Goal: Task Accomplishment & Management: Manage account settings

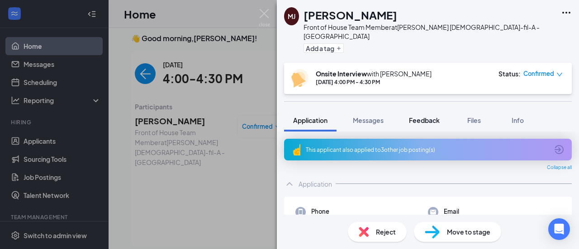
scroll to position [5, 0]
click at [560, 72] on icon "down" at bounding box center [560, 75] width 6 height 6
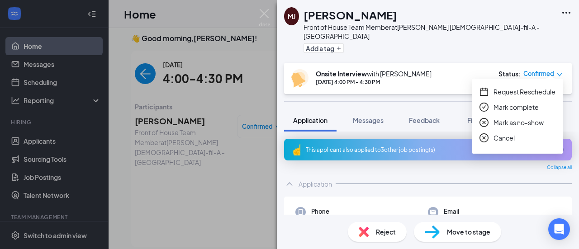
click at [524, 121] on span "Mark as no-show" at bounding box center [519, 123] width 50 height 10
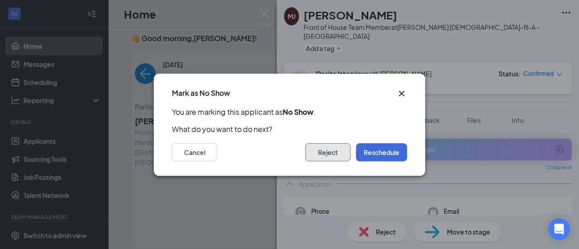
click at [323, 154] on button "Reject" at bounding box center [327, 152] width 45 height 18
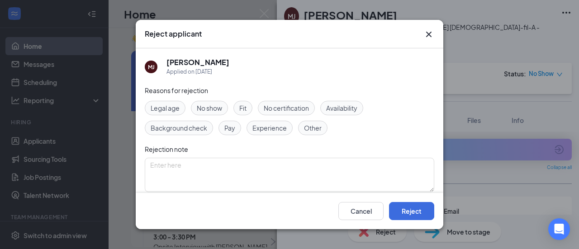
click at [213, 105] on span "No show" at bounding box center [209, 108] width 25 height 10
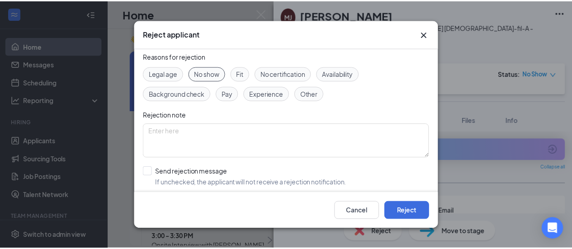
scroll to position [73, 0]
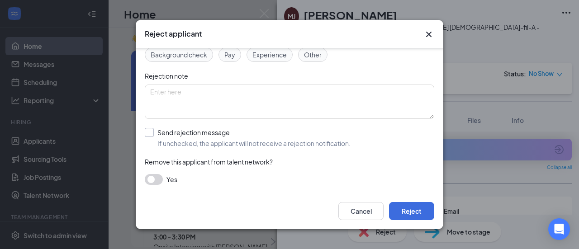
click at [149, 131] on input "Send rejection message If unchecked, the applicant will not receive a rejection…" at bounding box center [248, 138] width 206 height 20
checkbox input "true"
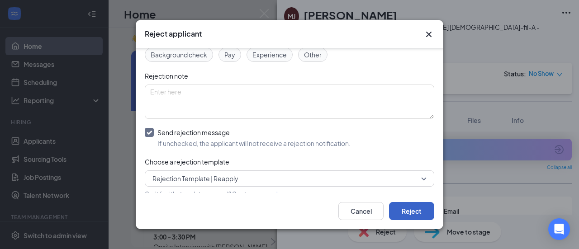
click at [407, 212] on button "Reject" at bounding box center [411, 211] width 45 height 18
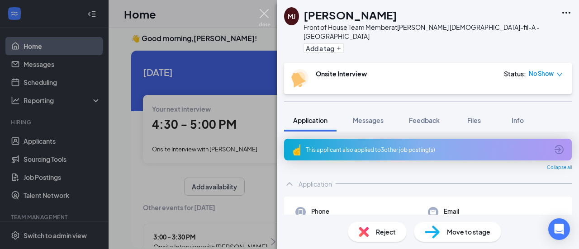
click at [265, 12] on img at bounding box center [264, 18] width 11 height 18
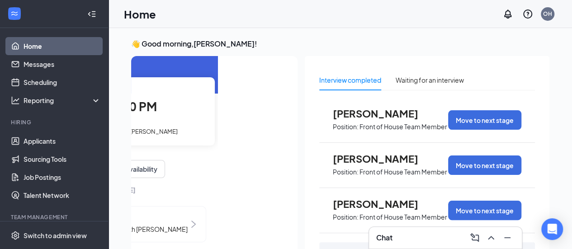
scroll to position [51, 80]
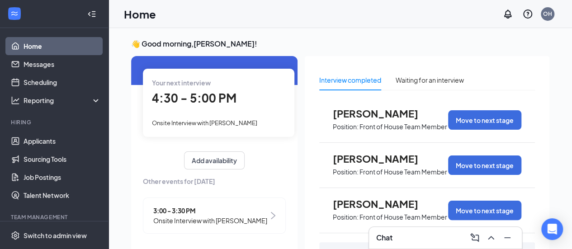
scroll to position [5, 0]
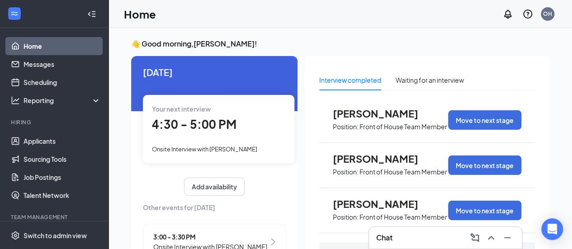
click at [192, 128] on span "4:30 - 5:00 PM" at bounding box center [194, 124] width 85 height 15
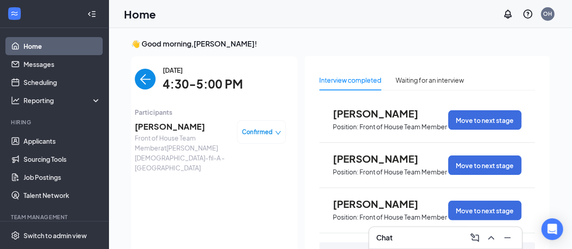
scroll to position [4, 0]
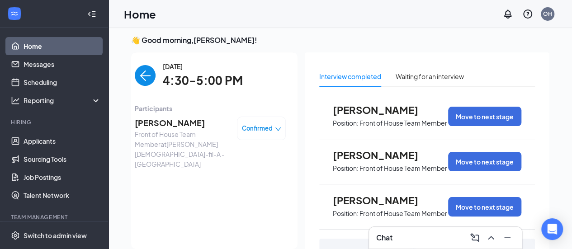
click at [173, 125] on span "[PERSON_NAME]" at bounding box center [182, 123] width 95 height 13
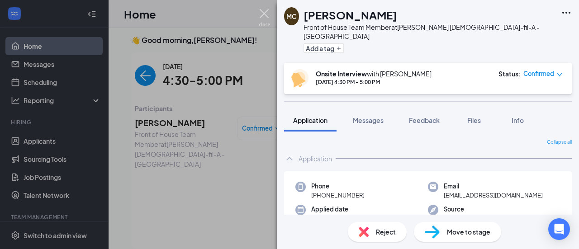
click at [260, 13] on img at bounding box center [264, 18] width 11 height 18
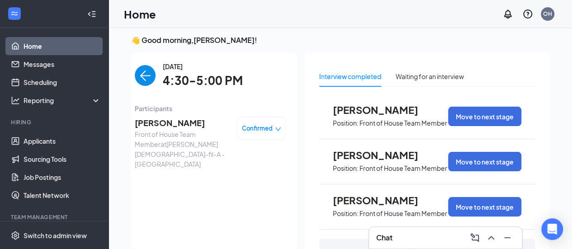
click at [141, 79] on img "back-button" at bounding box center [145, 75] width 21 height 21
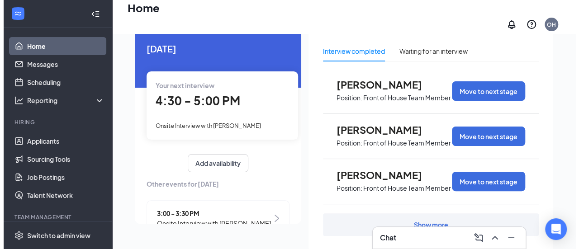
scroll to position [49, 0]
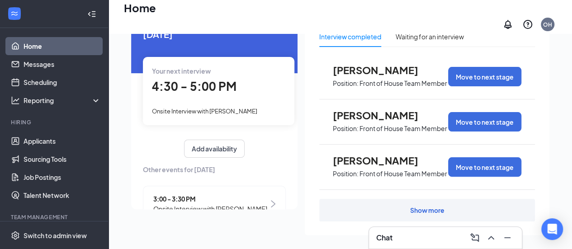
click at [215, 94] on div "Your next interview 4:30 - 5:00 PM Onsite Interview with [PERSON_NAME]" at bounding box center [219, 91] width 152 height 68
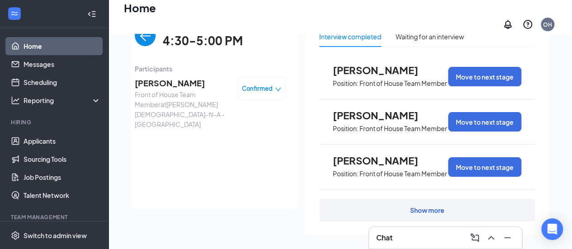
click at [191, 88] on span "[PERSON_NAME]" at bounding box center [182, 83] width 95 height 13
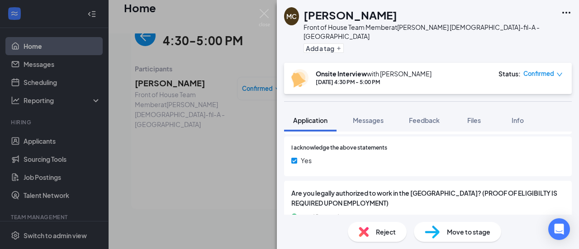
scroll to position [1241, 0]
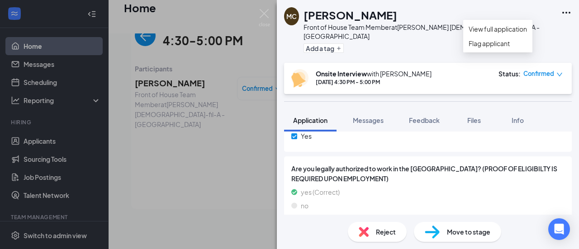
click at [566, 13] on icon "Ellipses" at bounding box center [566, 12] width 11 height 11
click at [515, 33] on link "View full application" at bounding box center [498, 29] width 58 height 10
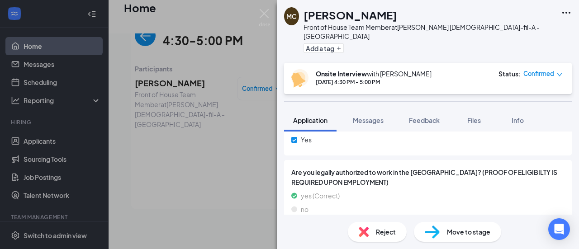
click at [560, 72] on icon "down" at bounding box center [560, 75] width 6 height 6
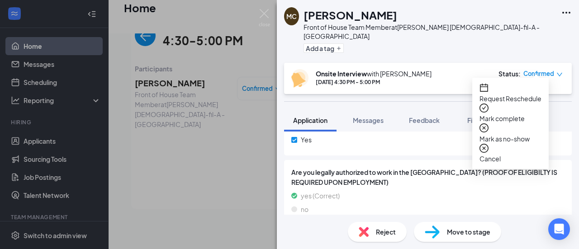
click at [519, 134] on span "Mark as no-show" at bounding box center [511, 139] width 62 height 10
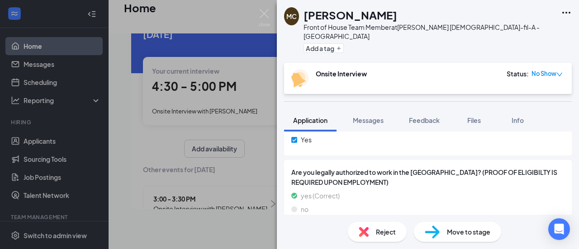
scroll to position [73, 0]
checkbox input "true"
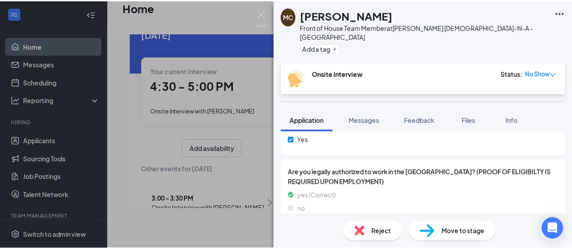
scroll to position [124, 0]
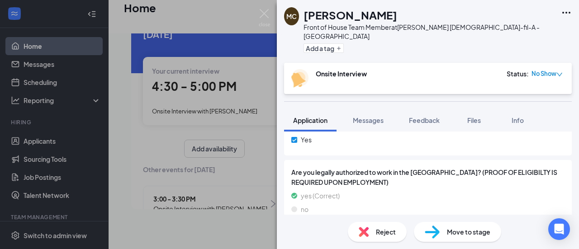
click at [264, 11] on img at bounding box center [264, 18] width 11 height 18
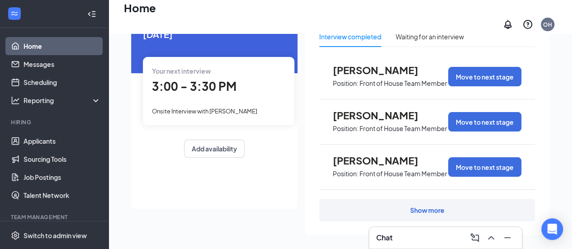
scroll to position [0, 83]
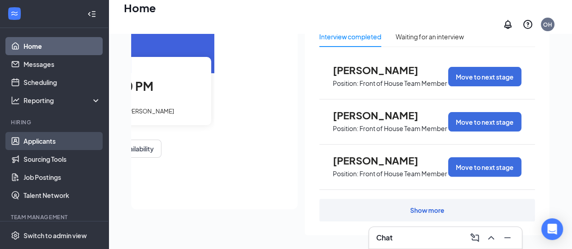
click at [45, 139] on link "Applicants" at bounding box center [62, 141] width 77 height 18
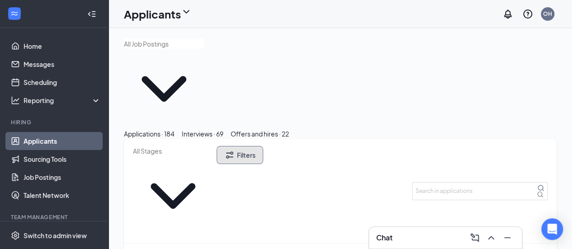
click at [263, 146] on button "Filters" at bounding box center [240, 155] width 47 height 18
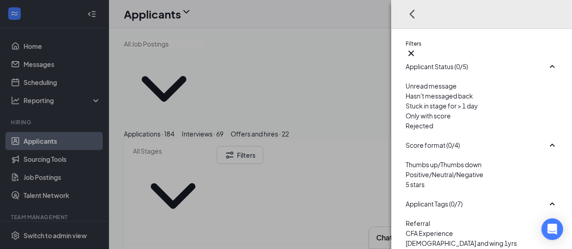
click at [406, 121] on div at bounding box center [482, 121] width 152 height 0
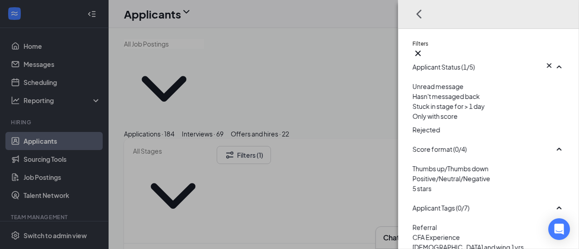
click at [344, 114] on div "Filters Applicant Status (1/5) Unread message Hasn't messaged back Stuck in sta…" at bounding box center [289, 124] width 579 height 249
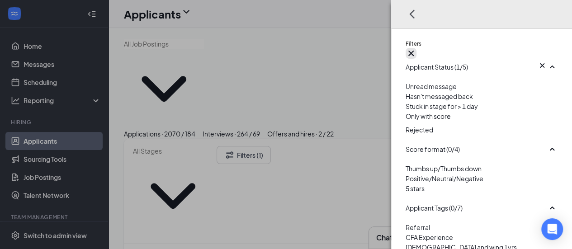
click at [417, 48] on icon "Cross" at bounding box center [411, 53] width 11 height 11
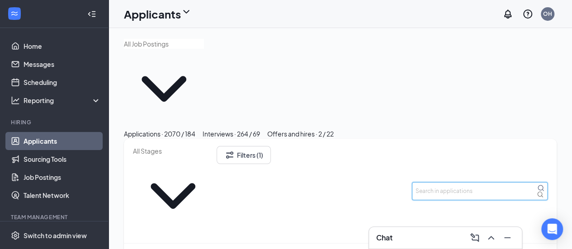
click at [463, 182] on input "text" at bounding box center [480, 191] width 136 height 18
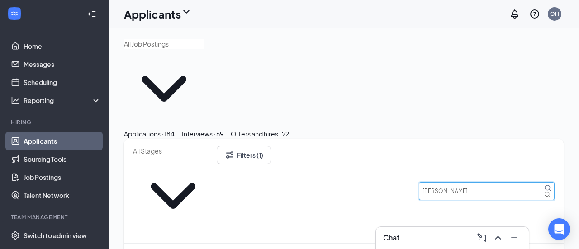
type input "[PERSON_NAME]"
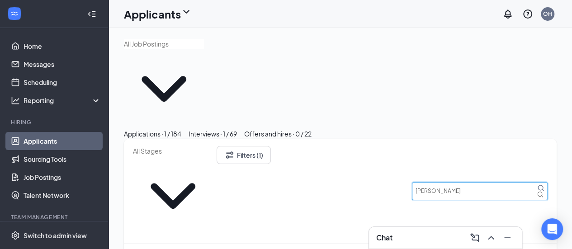
scroll to position [19, 0]
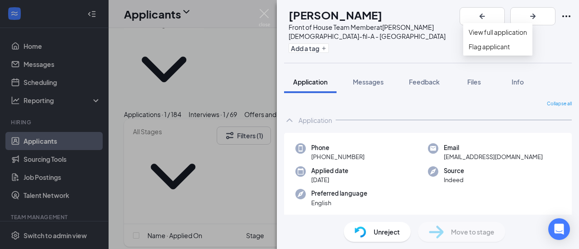
click at [564, 14] on icon "Ellipses" at bounding box center [566, 16] width 11 height 11
click at [513, 37] on link "View full application" at bounding box center [498, 32] width 58 height 10
click at [261, 14] on img at bounding box center [264, 18] width 11 height 18
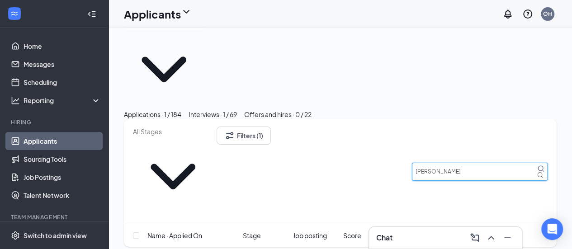
drag, startPoint x: 470, startPoint y: 113, endPoint x: 396, endPoint y: 121, distance: 74.6
click at [396, 121] on div "Filters (1) [PERSON_NAME]" at bounding box center [340, 171] width 433 height 105
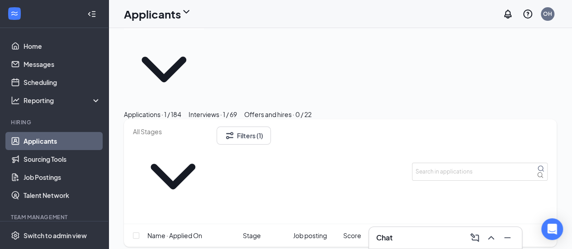
click at [353, 119] on div "Filters (1)" at bounding box center [340, 171] width 433 height 105
click at [271, 127] on button "Filters (1)" at bounding box center [244, 136] width 54 height 18
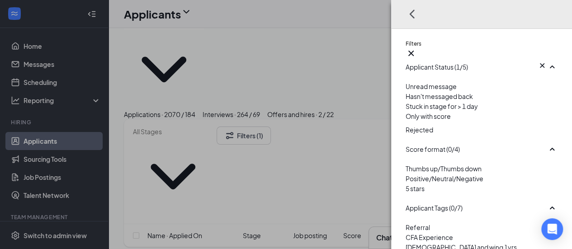
click at [406, 125] on img at bounding box center [408, 123] width 5 height 4
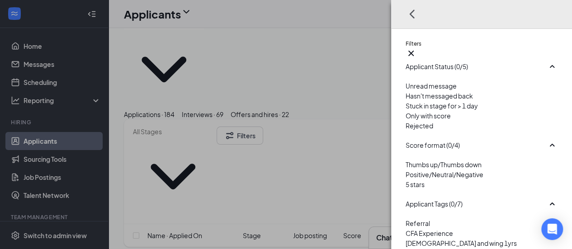
click at [336, 107] on div "Filters Applicant Status (0/5) Unread message Hasn't messaged back Stuck in sta…" at bounding box center [286, 124] width 572 height 249
click at [414, 51] on icon "Cross" at bounding box center [411, 53] width 5 height 5
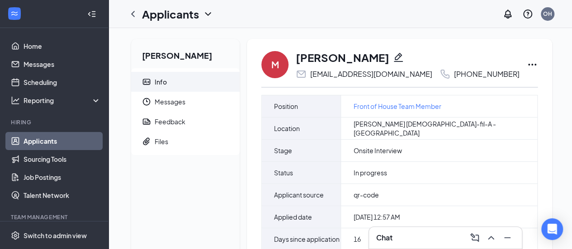
click at [312, 19] on div "Applicants OH" at bounding box center [341, 14] width 464 height 28
click at [181, 102] on span "Messages" at bounding box center [194, 102] width 78 height 20
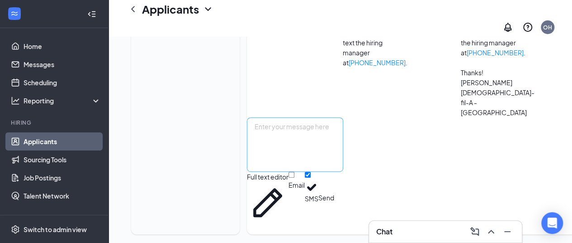
scroll to position [196, 0]
